Goal: Task Accomplishment & Management: Manage account settings

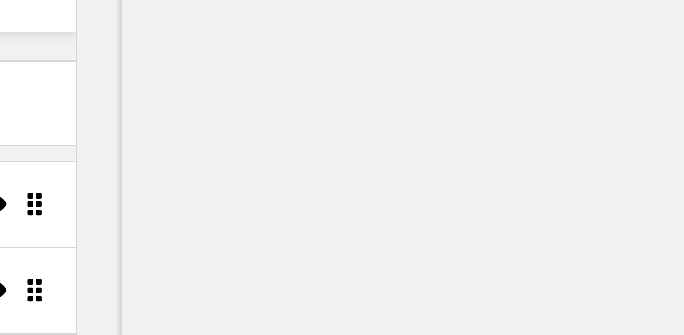
type input "#fcfcfc"
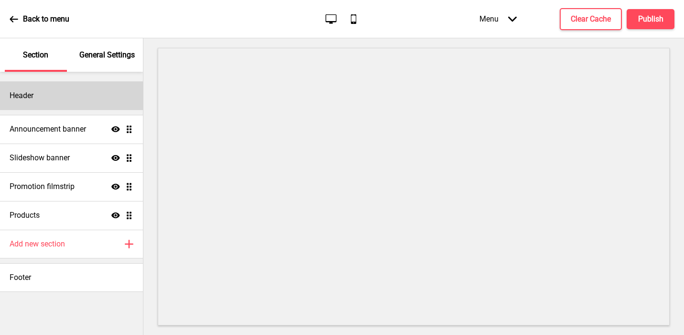
click at [112, 90] on div "Header" at bounding box center [71, 95] width 143 height 29
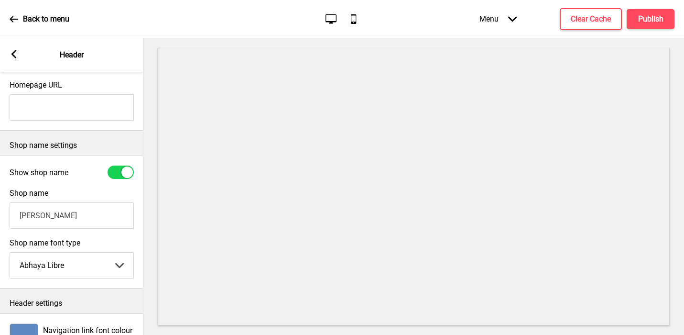
scroll to position [209, 0]
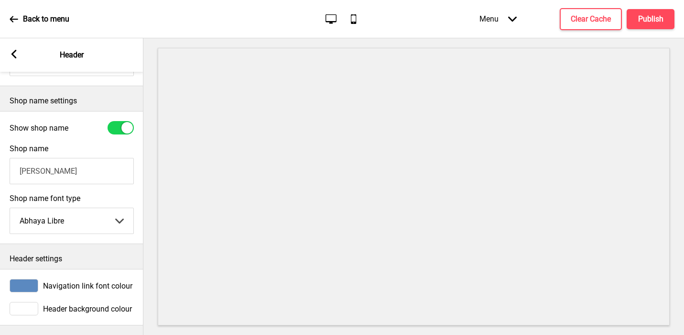
click at [26, 309] on div at bounding box center [24, 308] width 29 height 13
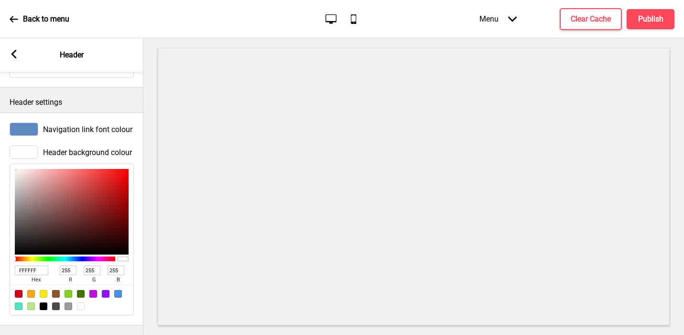
click at [32, 273] on input "FFFFFF" at bounding box center [31, 270] width 33 height 10
paste input "fcfcfc"
type input "fcfcfc"
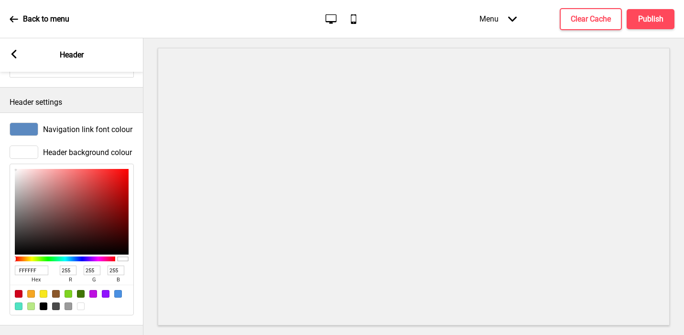
type input "252"
type input "FCFCFC"
click at [148, 195] on div at bounding box center [413, 186] width 541 height 296
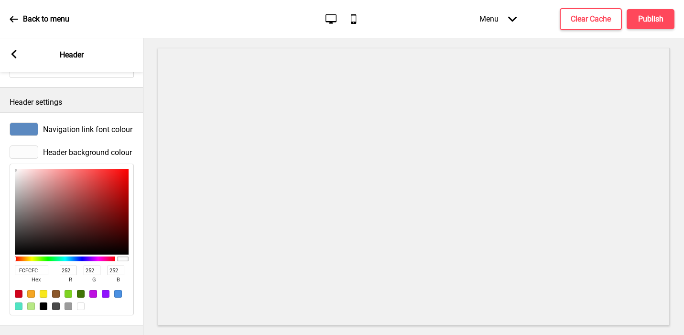
click at [11, 55] on rect at bounding box center [14, 54] width 9 height 9
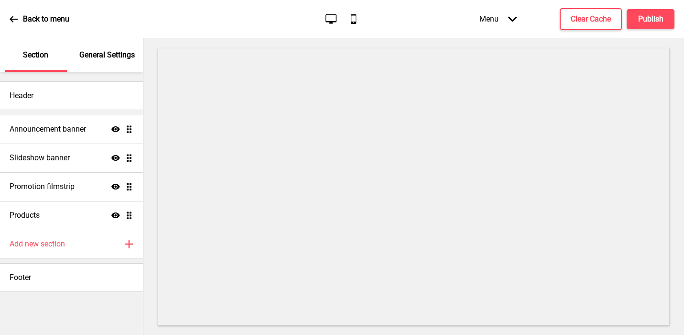
click at [117, 52] on p "General Settings" at bounding box center [106, 55] width 55 height 11
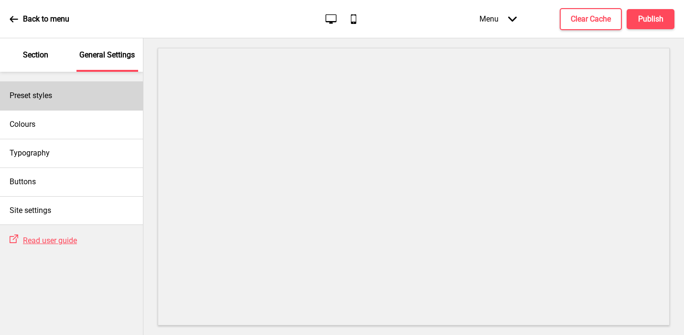
click at [99, 87] on div "Preset styles" at bounding box center [71, 95] width 143 height 29
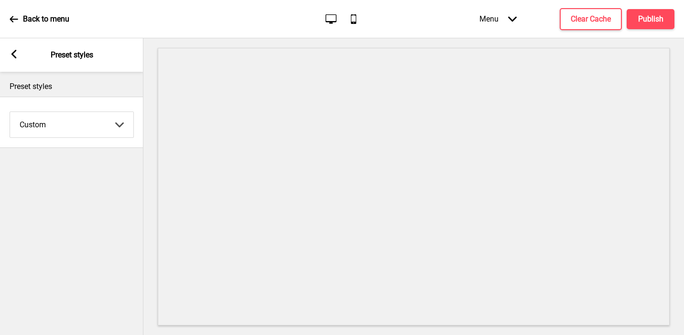
click at [68, 119] on select "Coffee Contrast Dark Earth Marine Minimalist Modern Oddle Pastel Yellow Fruits …" at bounding box center [71, 124] width 123 height 25
select select "minimalist"
click at [10, 112] on select "Coffee Contrast Dark Earth Marine Minimalist Modern Oddle Pastel Yellow Fruits …" at bounding box center [71, 124] width 123 height 25
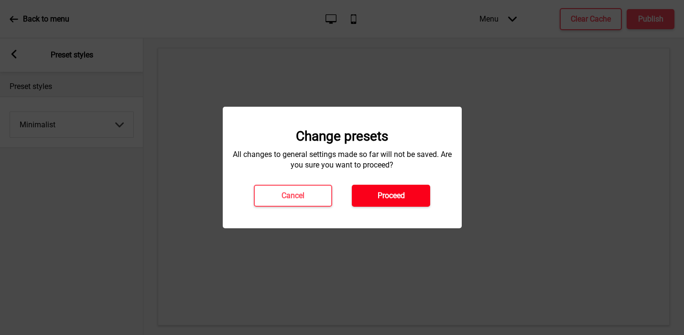
click at [372, 195] on button "Proceed" at bounding box center [391, 195] width 78 height 22
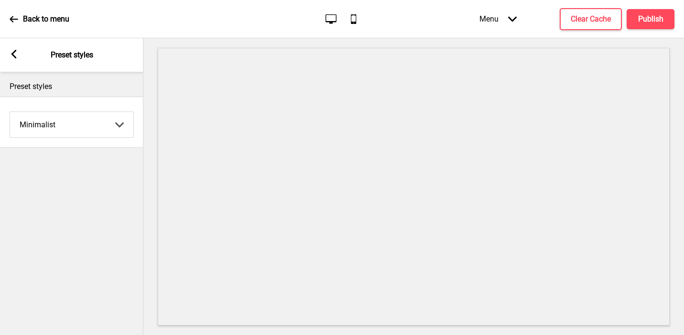
click at [15, 54] on rect at bounding box center [14, 54] width 9 height 9
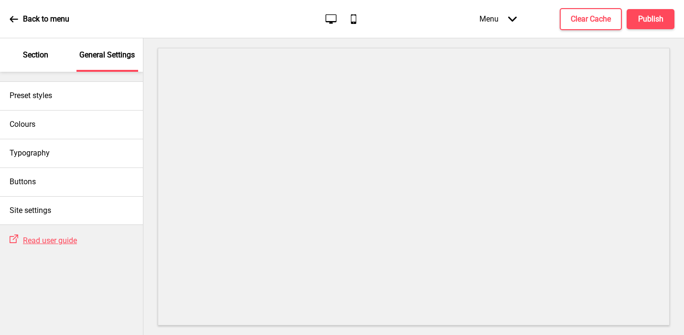
click at [34, 58] on p "Section" at bounding box center [35, 55] width 25 height 11
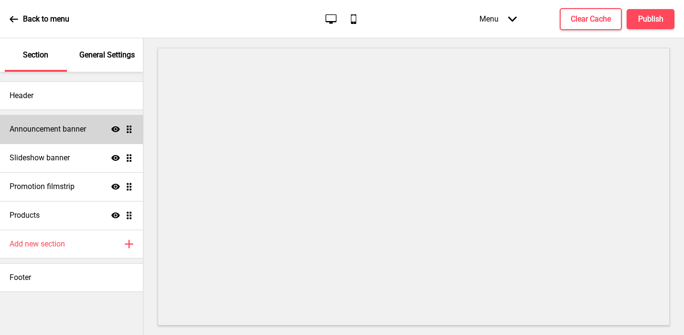
click at [46, 131] on h4 "Announcement banner" at bounding box center [48, 129] width 76 height 11
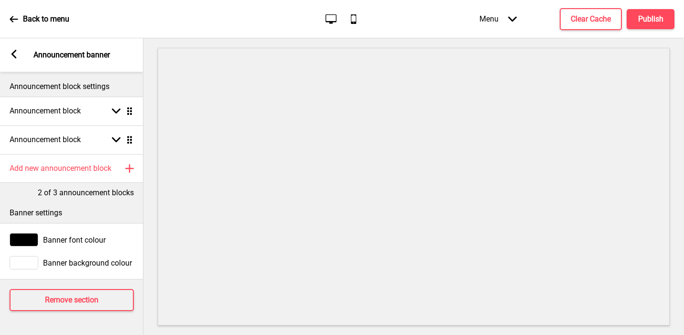
click at [23, 238] on div at bounding box center [24, 239] width 29 height 13
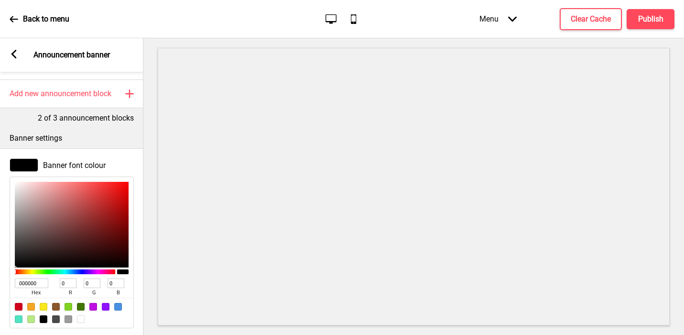
scroll to position [151, 0]
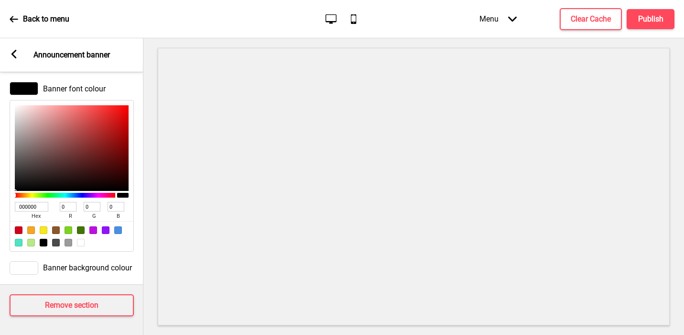
drag, startPoint x: 25, startPoint y: 265, endPoint x: 28, endPoint y: 228, distance: 37.0
click at [28, 228] on div "Banner font colour 000000 hex 0 r 0 g 0 b 100 a Banner background colour" at bounding box center [71, 178] width 143 height 213
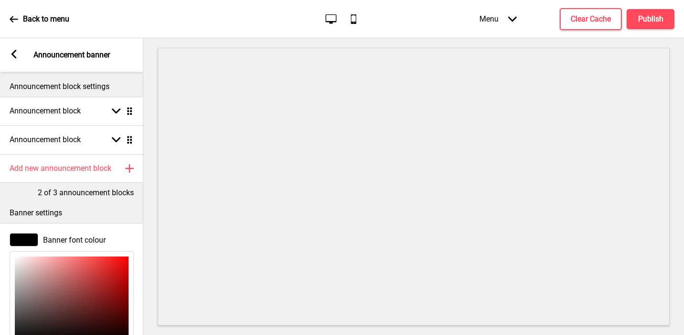
click at [12, 52] on icon at bounding box center [13, 54] width 5 height 9
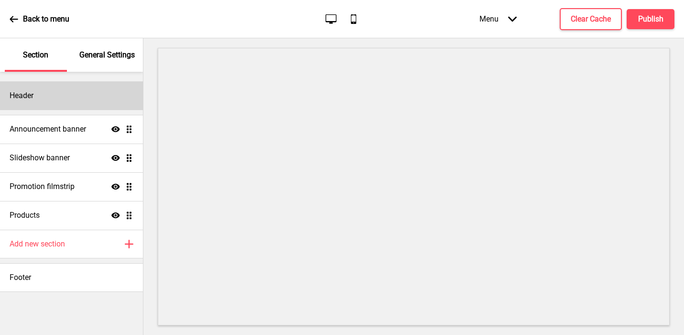
click at [38, 100] on div "Header" at bounding box center [71, 95] width 143 height 29
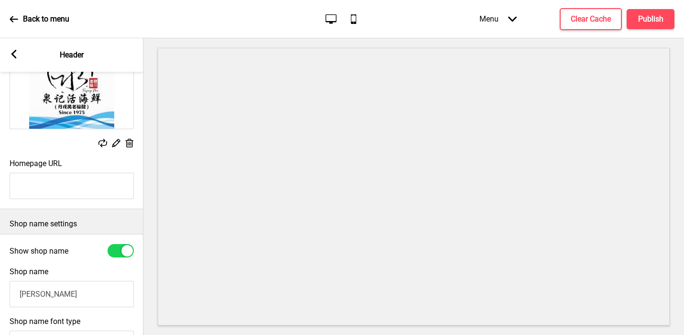
scroll to position [209, 0]
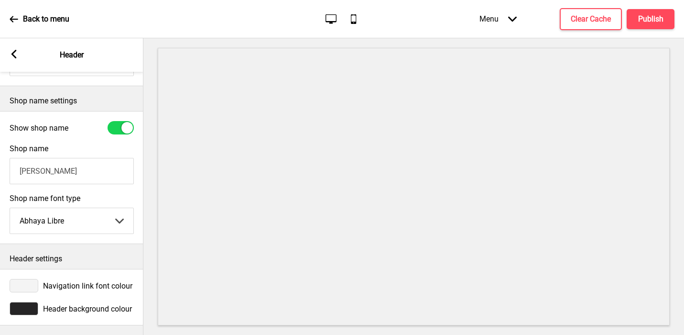
click at [22, 307] on div at bounding box center [24, 308] width 29 height 13
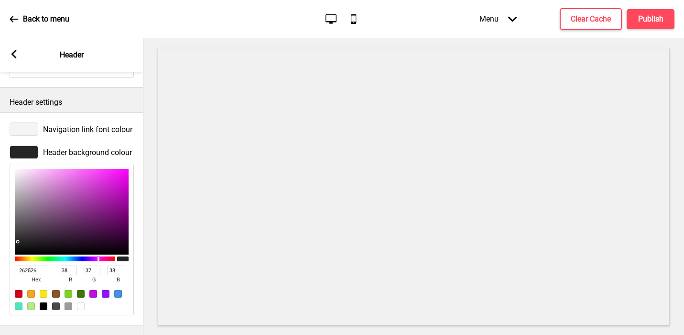
click at [31, 270] on input "262526" at bounding box center [31, 270] width 33 height 10
paste input "fcfcfc"
type input "fcfcfc"
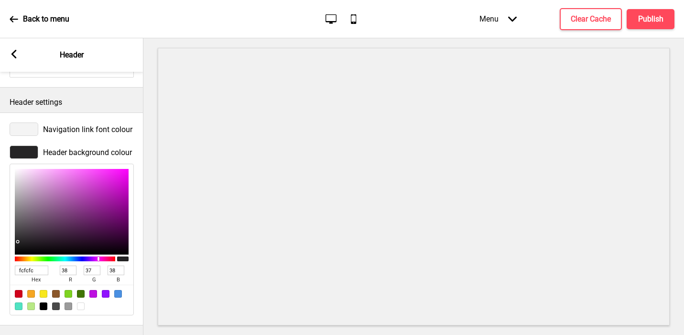
type input "252"
type input "FCFCFC"
click at [25, 126] on div at bounding box center [24, 128] width 29 height 13
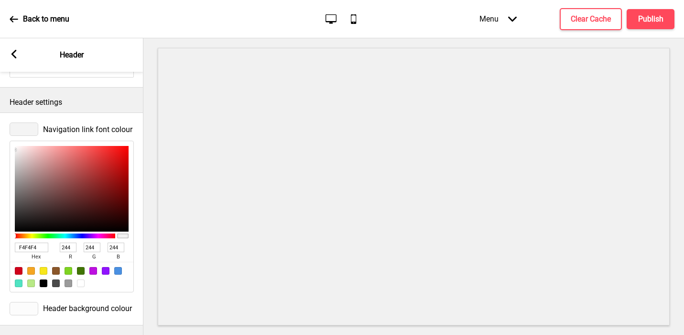
type input "#2b74c6"
click at [29, 130] on div at bounding box center [24, 128] width 29 height 13
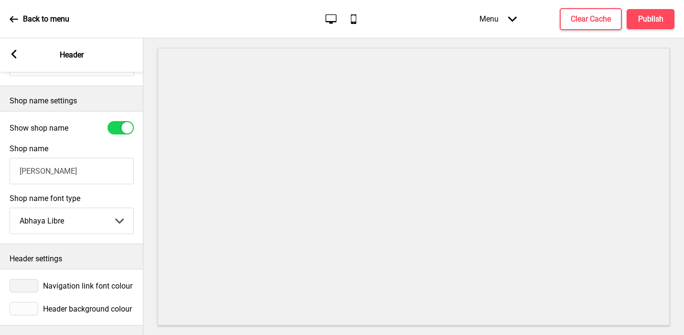
click at [26, 284] on div at bounding box center [24, 285] width 29 height 13
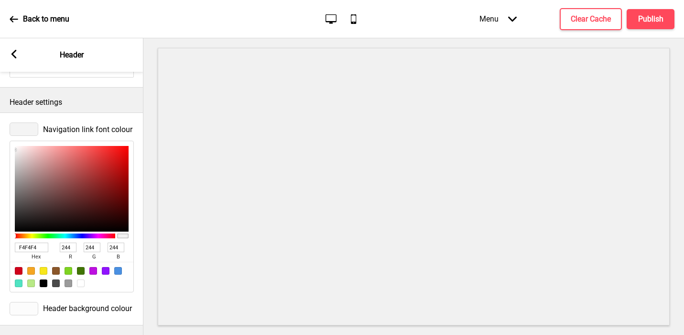
click at [27, 247] on input "F4F4F4" at bounding box center [31, 247] width 33 height 10
paste input "2b74c6"
type input "2b74c6"
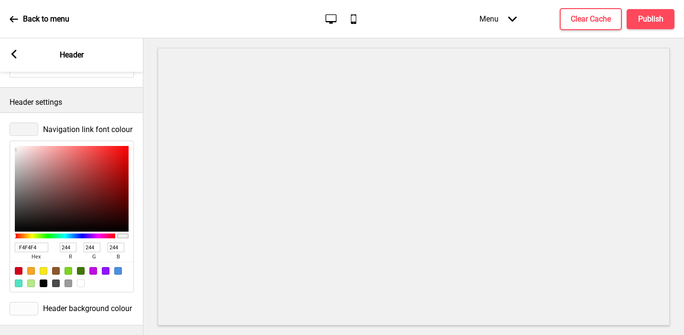
type input "43"
type input "116"
type input "198"
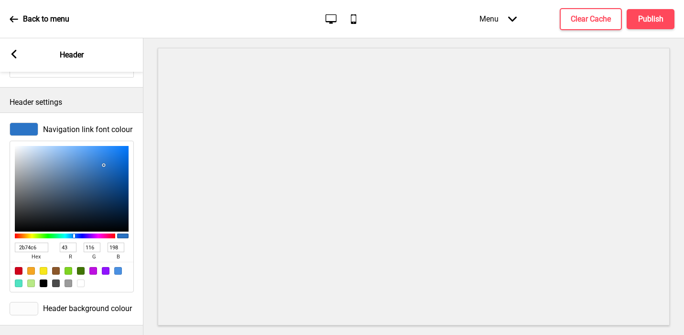
type input "2B74C6"
click at [15, 54] on rect at bounding box center [14, 54] width 9 height 9
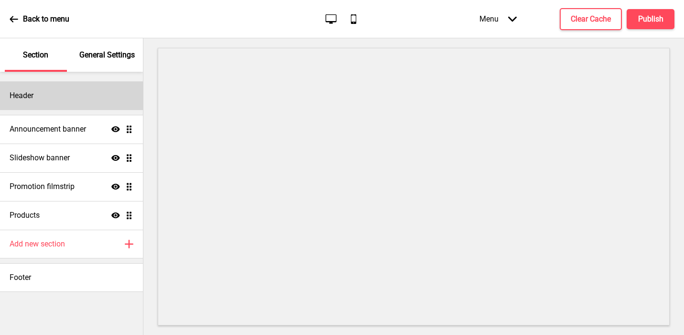
click at [36, 96] on div "Header" at bounding box center [71, 95] width 143 height 29
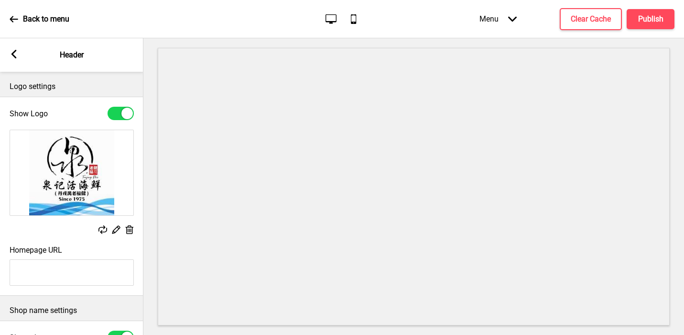
scroll to position [209, 0]
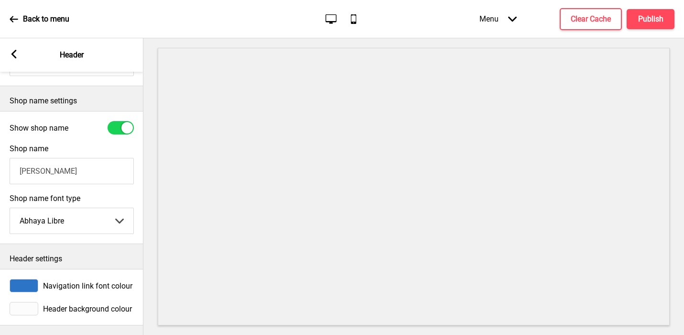
click at [25, 304] on div at bounding box center [24, 308] width 29 height 13
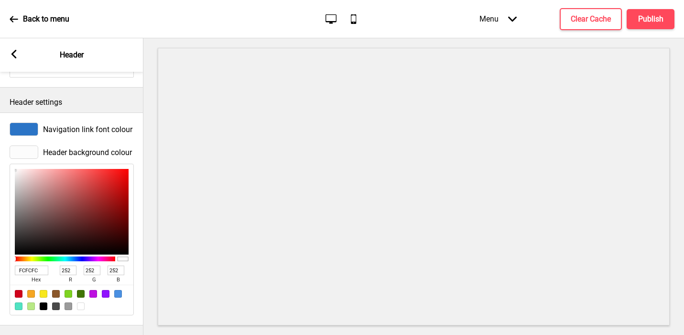
click at [30, 271] on input "FCFCFC" at bounding box center [31, 270] width 33 height 10
click at [15, 48] on div "Arrow left Header" at bounding box center [71, 54] width 143 height 33
click at [14, 53] on icon at bounding box center [13, 54] width 5 height 9
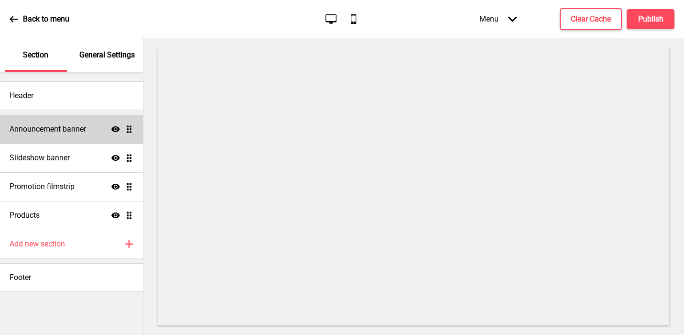
click at [49, 136] on div "Announcement banner Show Drag" at bounding box center [71, 129] width 143 height 29
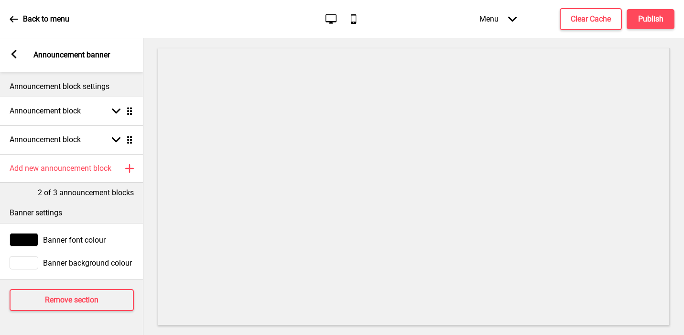
click at [26, 266] on div at bounding box center [24, 262] width 29 height 13
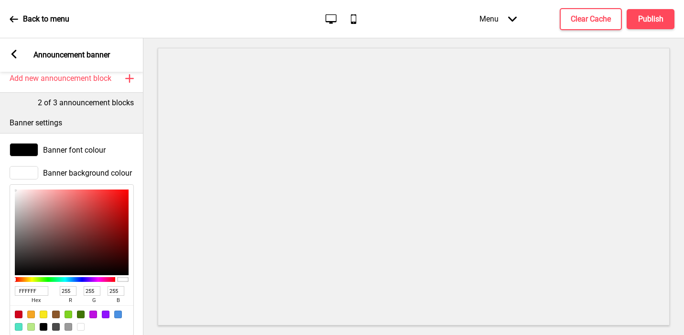
scroll to position [151, 0]
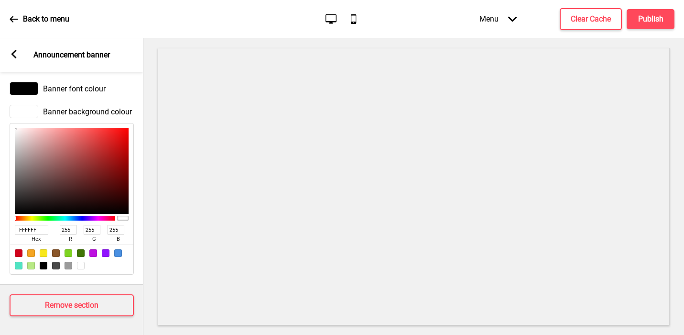
click at [28, 229] on input "FFFFFF" at bounding box center [31, 230] width 33 height 10
paste input "CFCFC"
type input "FCFCFC"
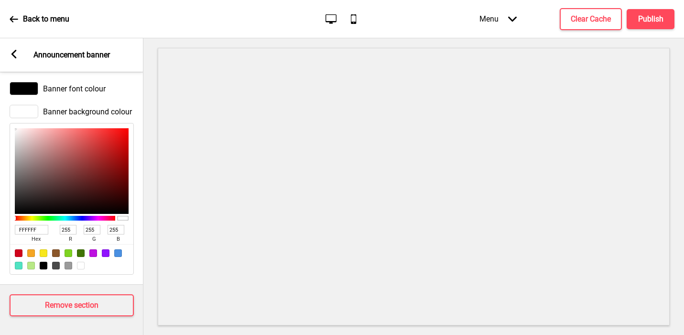
type input "252"
type input "FCFCFC"
click at [11, 52] on rect at bounding box center [14, 54] width 9 height 9
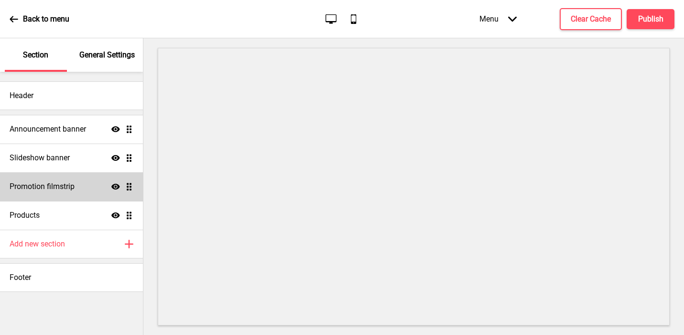
click at [93, 184] on div "Promotion filmstrip Show Drag" at bounding box center [71, 186] width 143 height 29
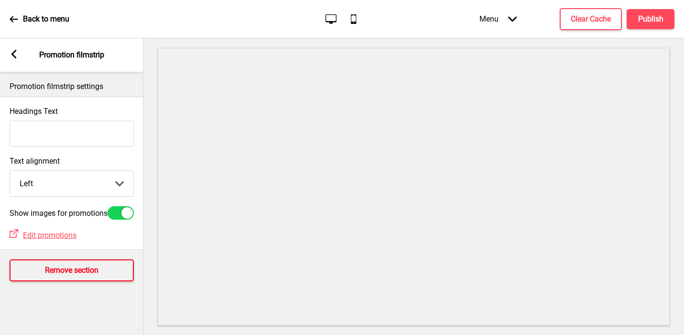
click at [65, 273] on h4 "Remove section" at bounding box center [72, 270] width 54 height 11
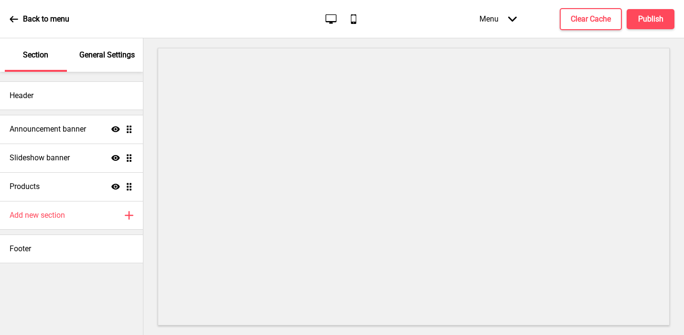
click at [100, 63] on div "General Settings" at bounding box center [107, 54] width 62 height 33
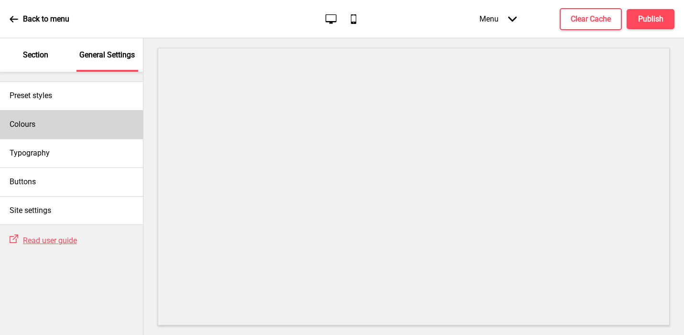
click at [82, 120] on div "Colours" at bounding box center [71, 124] width 143 height 29
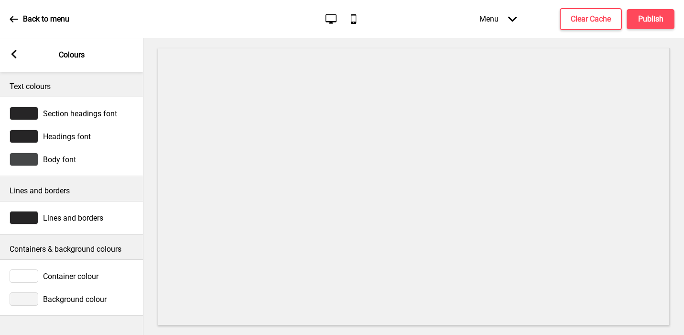
click at [25, 302] on div at bounding box center [24, 298] width 29 height 13
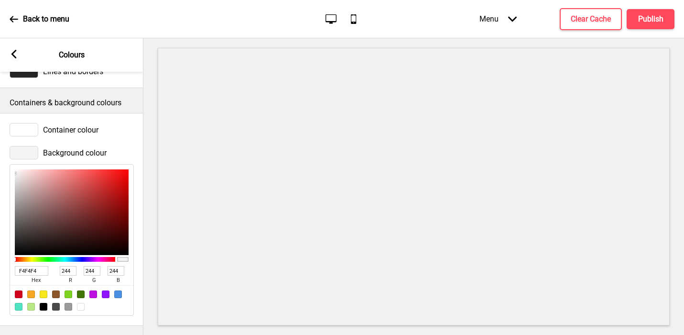
click at [25, 271] on input "F4F4F4" at bounding box center [31, 271] width 33 height 10
paste input "CFCFC"
type input "FCFCFC"
type input "252"
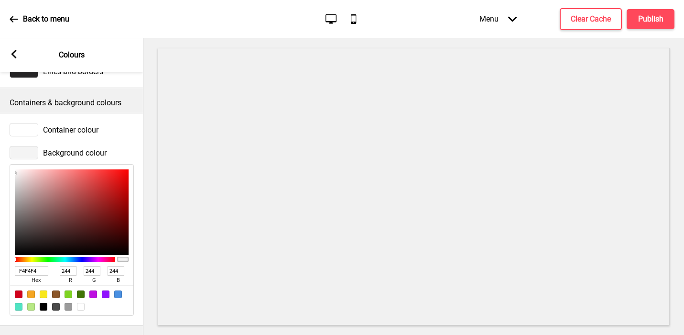
type input "252"
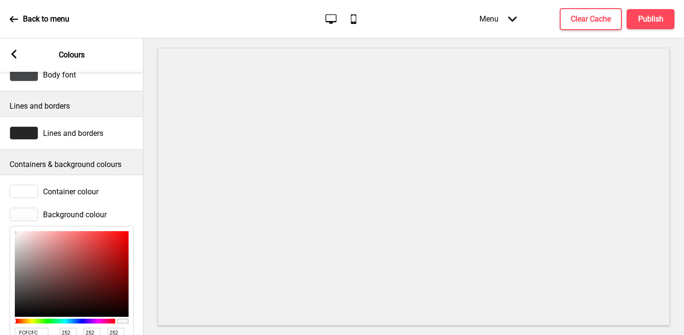
scroll to position [82, 0]
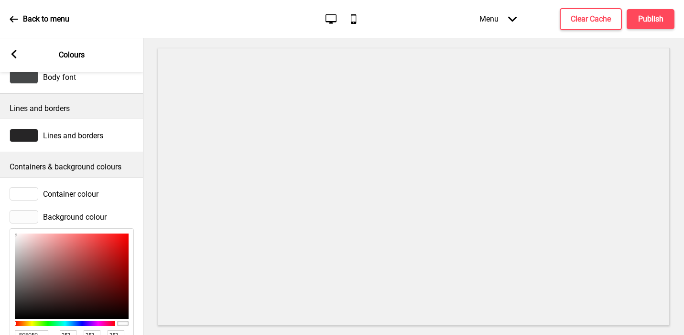
type input "FCFCFC"
click at [152, 135] on div at bounding box center [413, 186] width 541 height 296
click at [151, 192] on div at bounding box center [413, 186] width 541 height 296
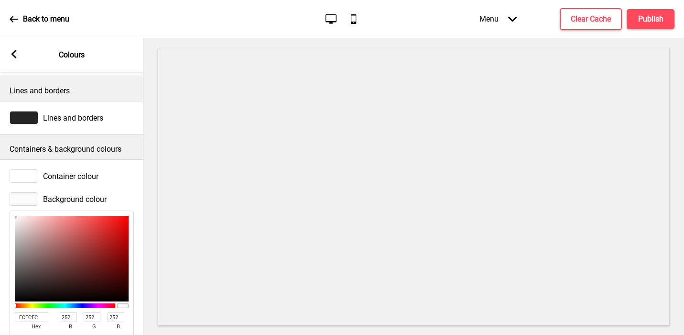
scroll to position [146, 0]
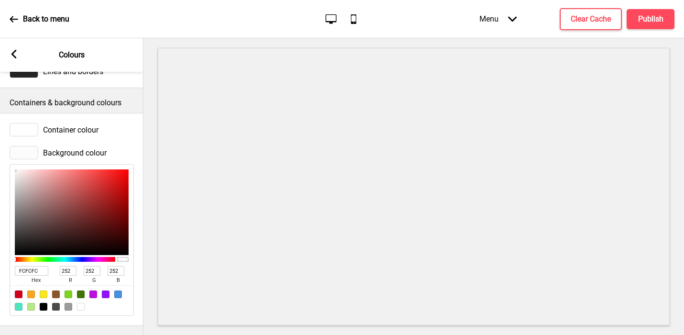
click at [16, 56] on rect at bounding box center [14, 54] width 9 height 9
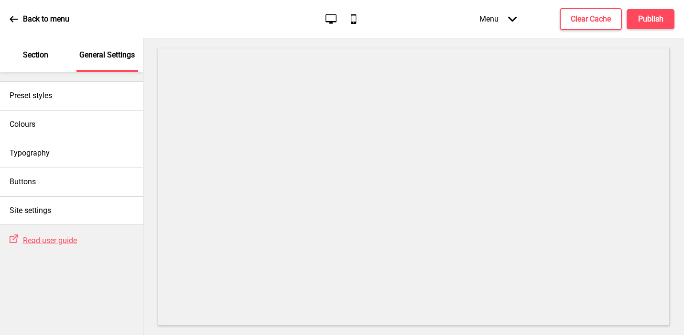
click at [11, 334] on button "X" at bounding box center [5, 340] width 11 height 10
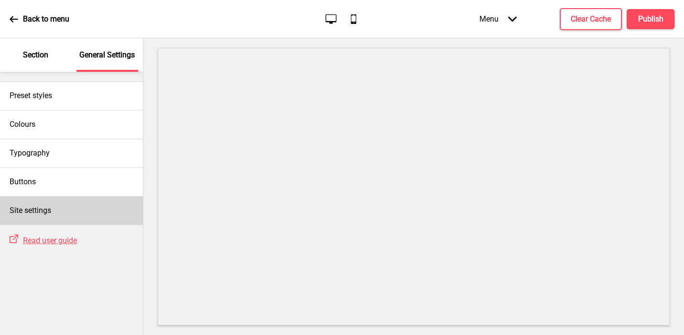
click at [85, 212] on div "Site settings" at bounding box center [71, 210] width 143 height 29
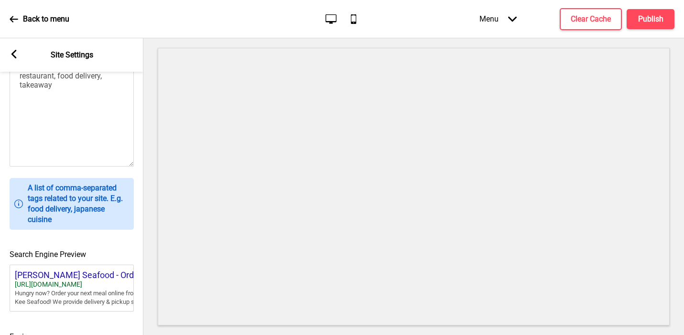
scroll to position [416, 0]
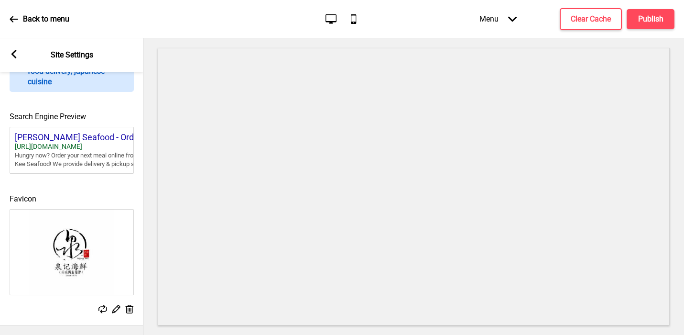
click at [16, 53] on rect at bounding box center [14, 54] width 9 height 9
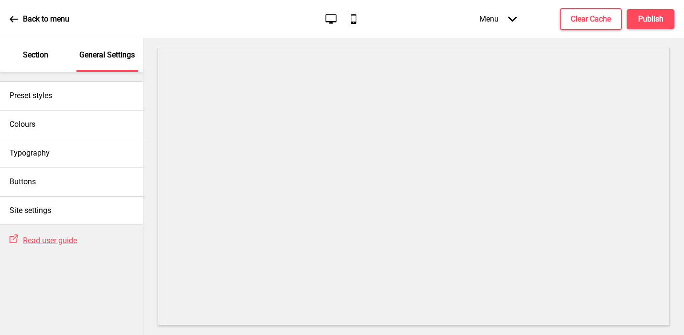
click at [33, 52] on p "Section" at bounding box center [35, 55] width 25 height 11
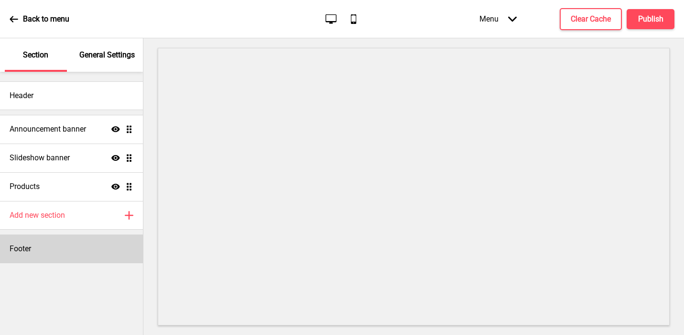
click at [23, 241] on div "Footer" at bounding box center [71, 248] width 143 height 29
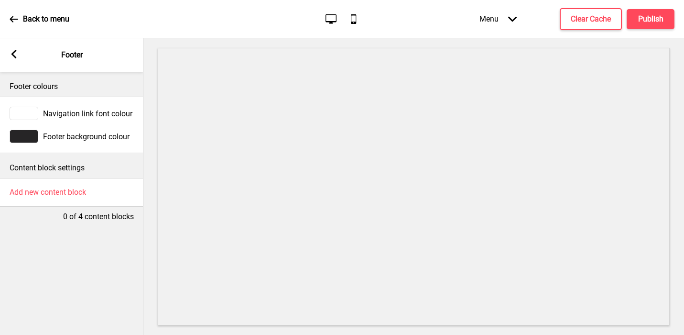
click at [26, 136] on div at bounding box center [24, 136] width 29 height 13
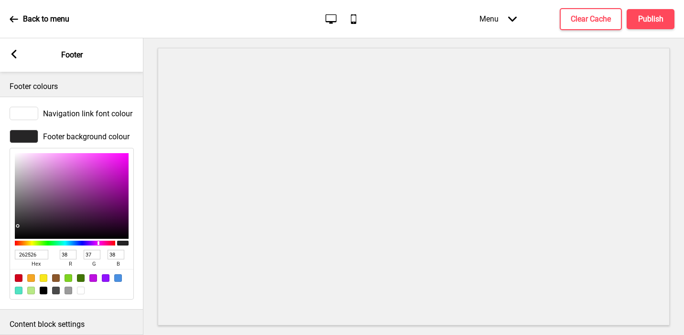
click at [31, 250] on input "262526" at bounding box center [31, 254] width 33 height 10
paste input "b74c"
type input "2b74c6"
type input "43"
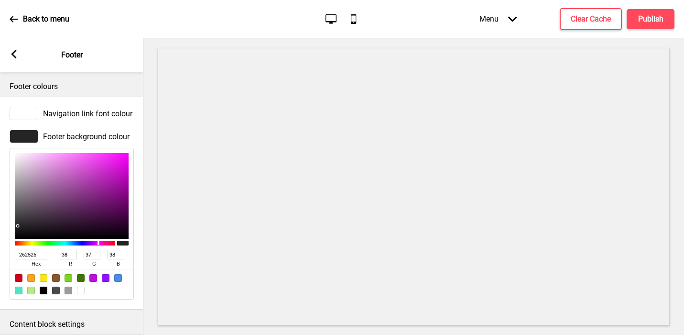
type input "116"
type input "198"
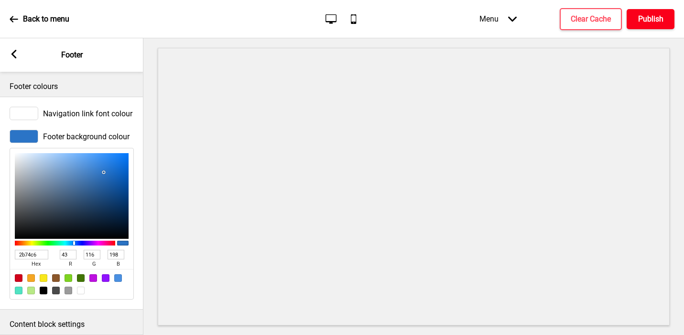
type input "2B74C6"
click at [643, 23] on h4 "Publish" at bounding box center [650, 19] width 25 height 11
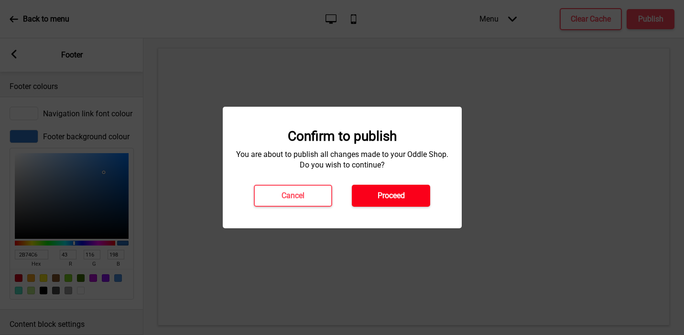
click at [412, 189] on button "Proceed" at bounding box center [391, 195] width 78 height 22
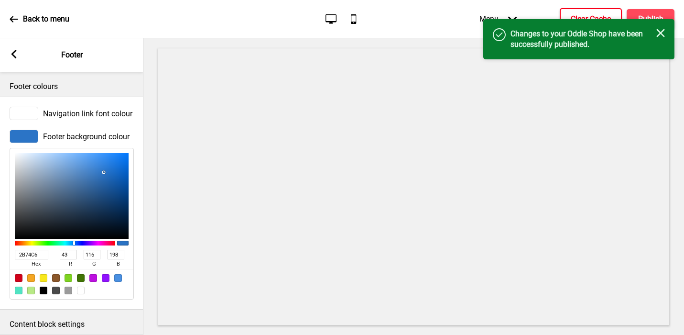
click at [579, 14] on h4 "Clear Cache" at bounding box center [591, 19] width 40 height 11
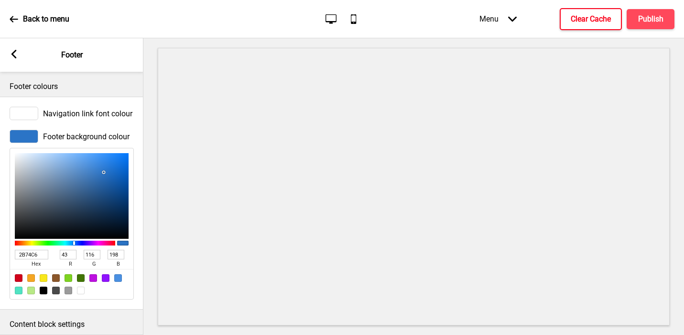
type input "#ae1006"
click at [27, 88] on p "Footer colours" at bounding box center [72, 86] width 124 height 11
click at [14, 54] on rect at bounding box center [14, 54] width 9 height 9
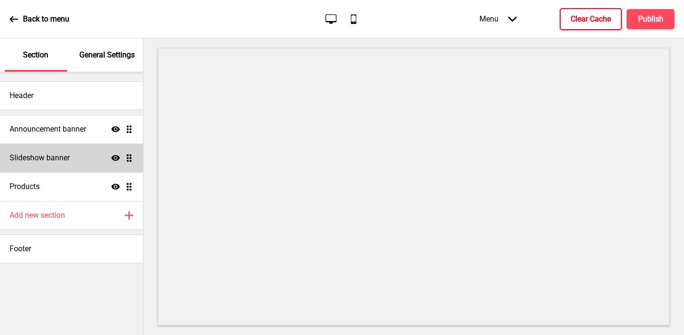
click at [44, 163] on h4 "Slideshow banner" at bounding box center [40, 157] width 60 height 11
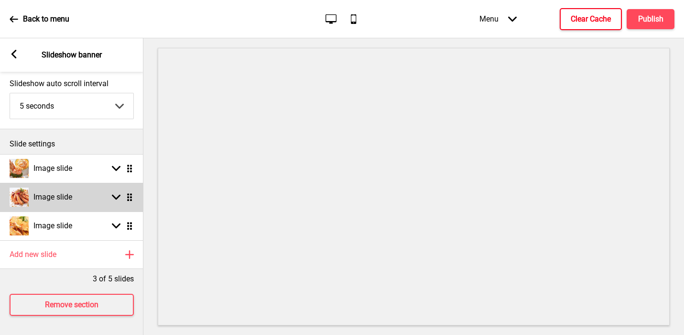
scroll to position [0, 0]
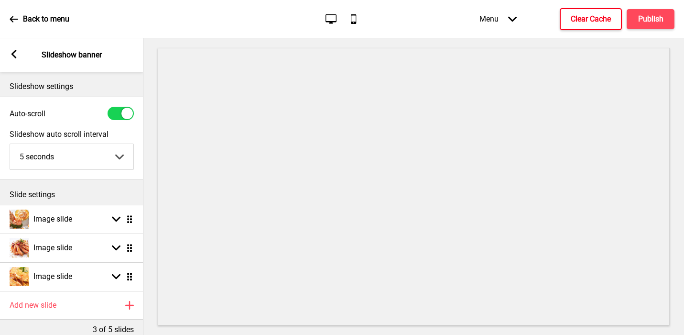
click at [11, 49] on div "Arrow left Slideshow banner" at bounding box center [71, 54] width 143 height 33
click at [15, 52] on g at bounding box center [14, 54] width 9 height 9
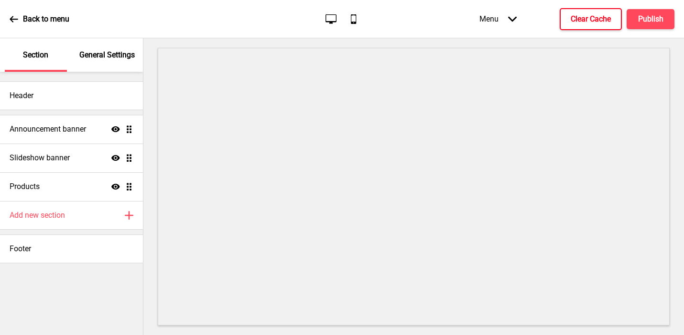
click at [96, 61] on div "General Settings" at bounding box center [107, 54] width 62 height 33
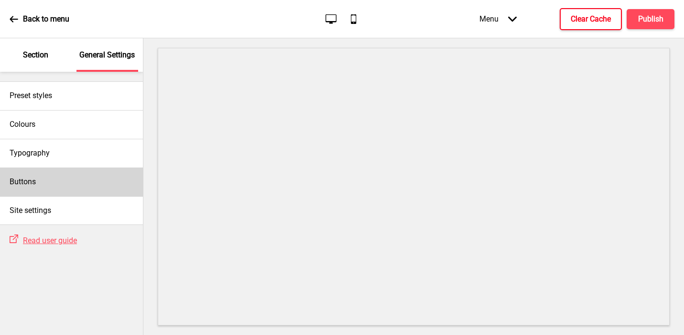
click at [40, 179] on div "Buttons" at bounding box center [71, 181] width 143 height 29
select select "square"
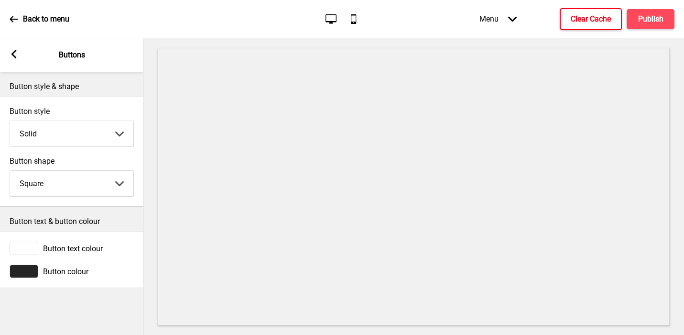
click at [29, 271] on div at bounding box center [24, 270] width 29 height 13
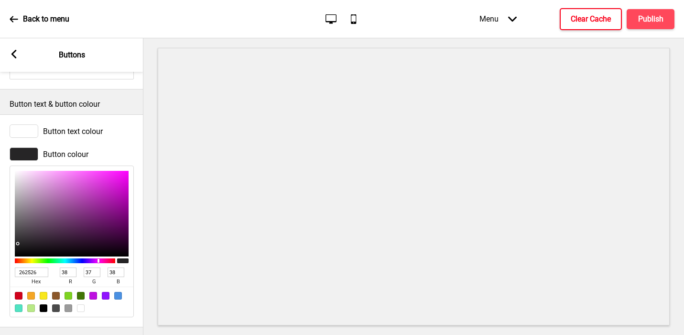
scroll to position [119, 0]
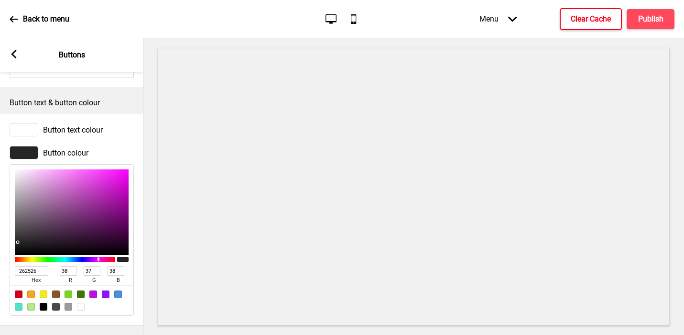
click at [23, 270] on input "262526" at bounding box center [31, 271] width 33 height 10
paste input "ae100"
type input "ae1006"
type input "174"
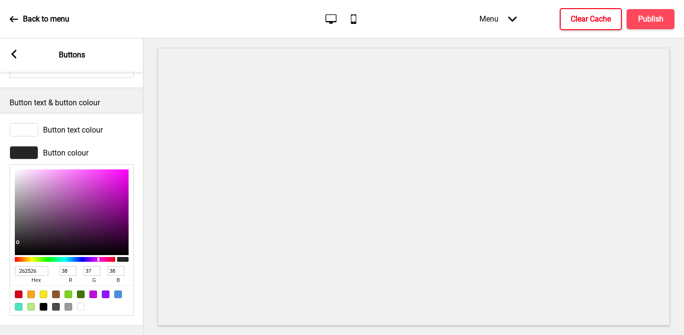
type input "16"
type input "6"
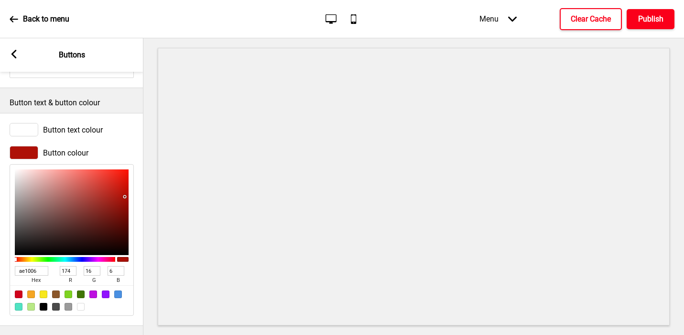
type input "AE1006"
click at [644, 19] on h4 "Publish" at bounding box center [650, 19] width 25 height 11
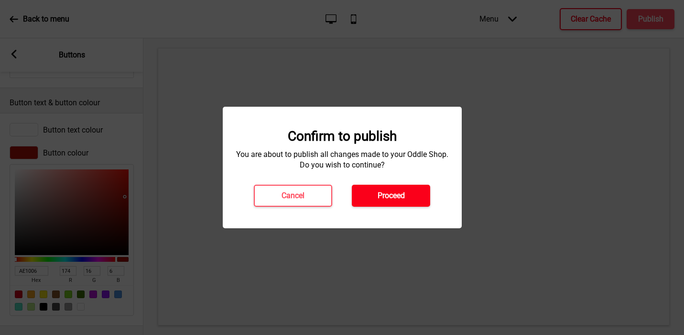
click at [412, 199] on button "Proceed" at bounding box center [391, 195] width 78 height 22
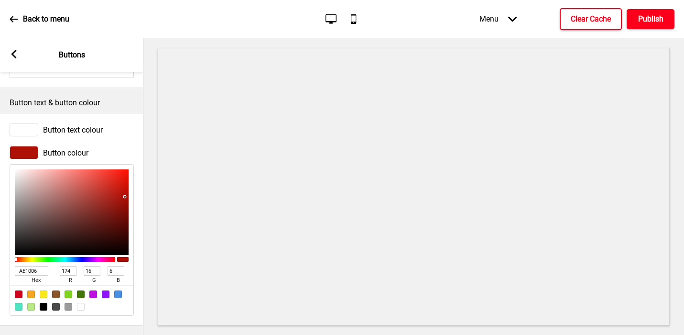
click at [637, 20] on button "Publish" at bounding box center [651, 19] width 48 height 20
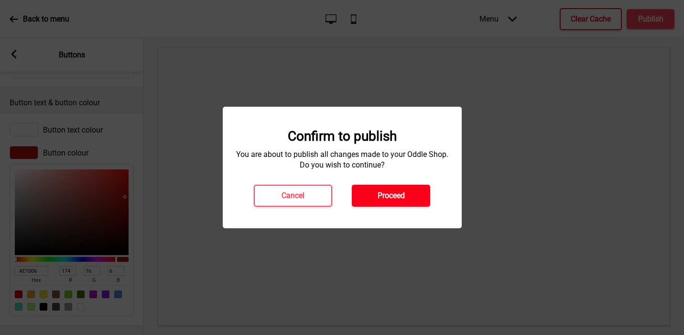
click at [410, 199] on button "Proceed" at bounding box center [391, 195] width 78 height 22
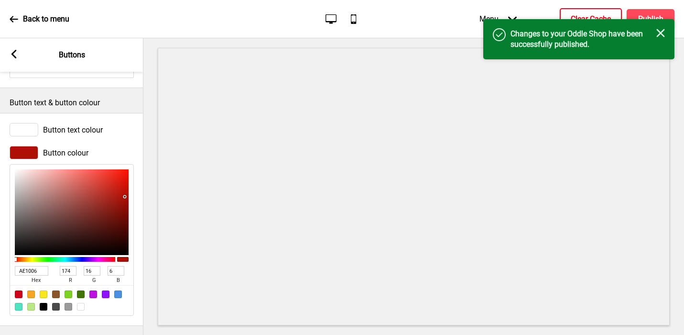
click at [572, 12] on button "Clear Cache" at bounding box center [591, 19] width 62 height 22
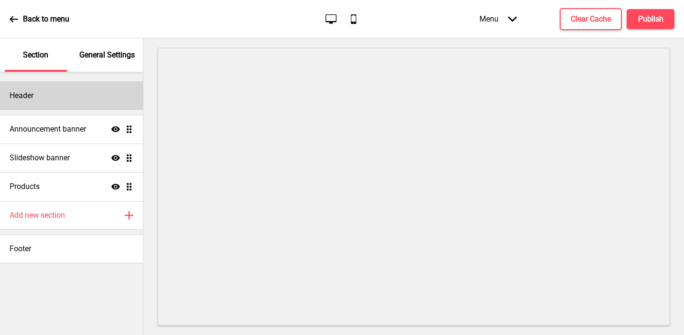
click at [70, 93] on div "Header" at bounding box center [71, 95] width 143 height 29
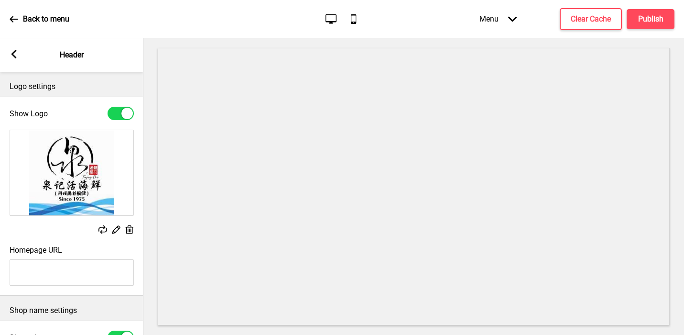
click at [17, 56] on rect at bounding box center [14, 54] width 9 height 9
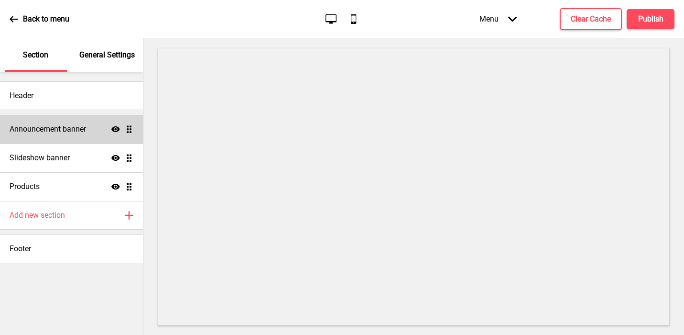
click at [43, 130] on h4 "Announcement banner" at bounding box center [48, 129] width 76 height 11
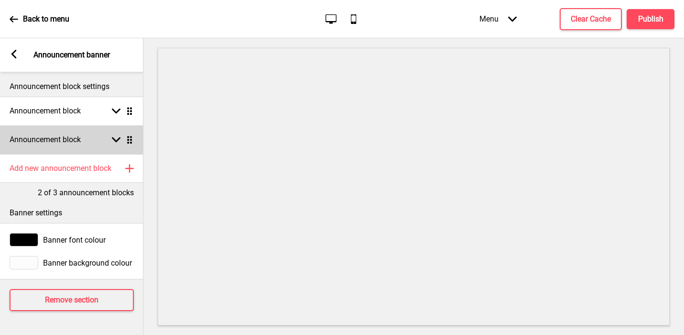
click at [55, 139] on h4 "Announcement block" at bounding box center [45, 139] width 71 height 11
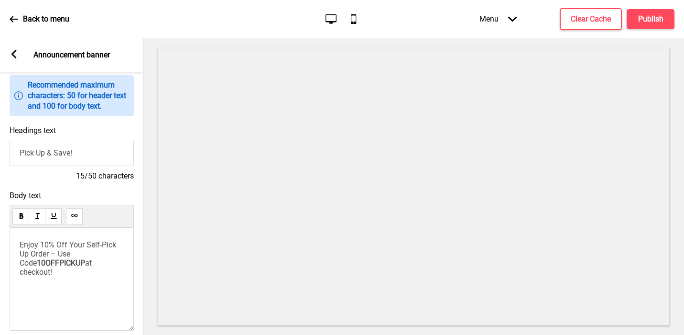
scroll to position [132, 0]
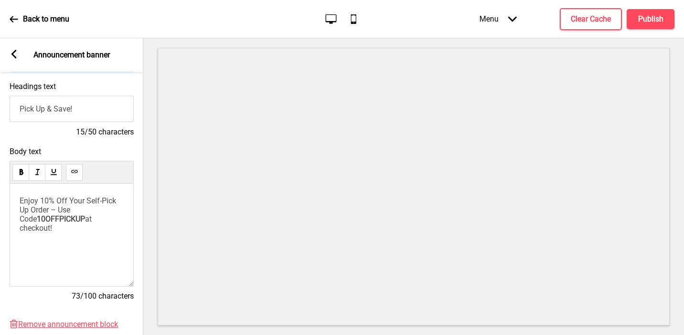
click at [54, 209] on span "Enjoy 10% Off Your Self-Pick Up Order – Use Code" at bounding box center [69, 209] width 98 height 27
click at [60, 208] on span "Enjoy 10% Off Your Self-Pick Up Order – Use Code" at bounding box center [69, 209] width 98 height 27
click at [644, 15] on h4 "Publish" at bounding box center [650, 19] width 25 height 11
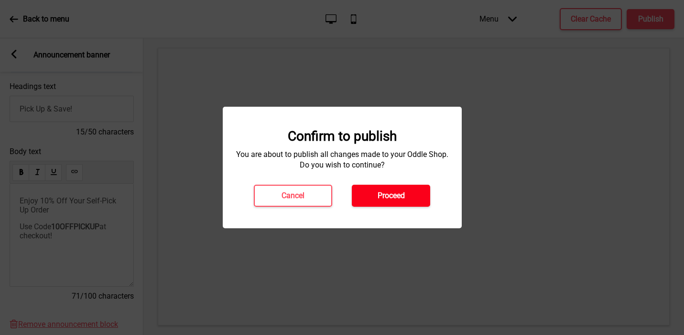
click at [405, 196] on button "Proceed" at bounding box center [391, 195] width 78 height 22
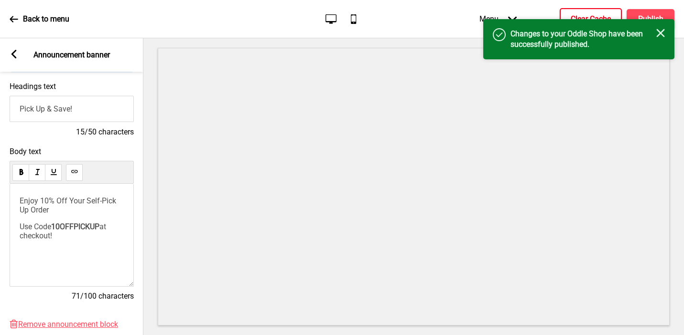
click at [579, 9] on button "Clear Cache" at bounding box center [591, 19] width 62 height 22
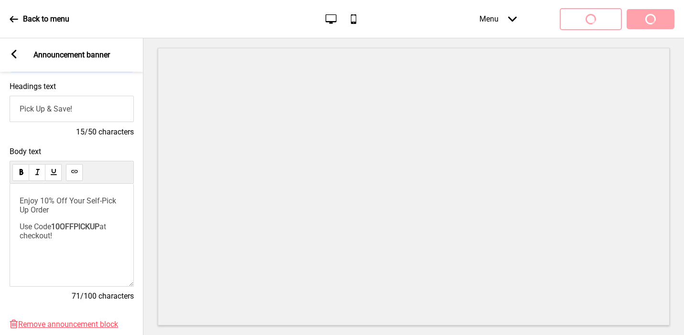
click at [578, 13] on div "Spinner" at bounding box center [591, 19] width 62 height 22
